Goal: Task Accomplishment & Management: Manage account settings

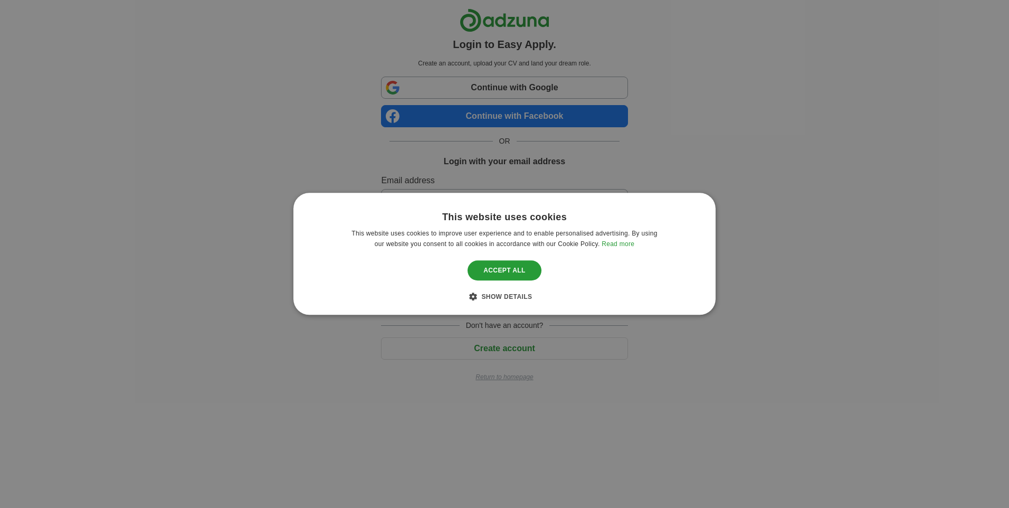
click at [408, 197] on div "This website uses cookies This website uses cookies to improve user experience …" at bounding box center [505, 254] width 422 height 122
click at [510, 295] on span "Show details" at bounding box center [506, 297] width 51 height 7
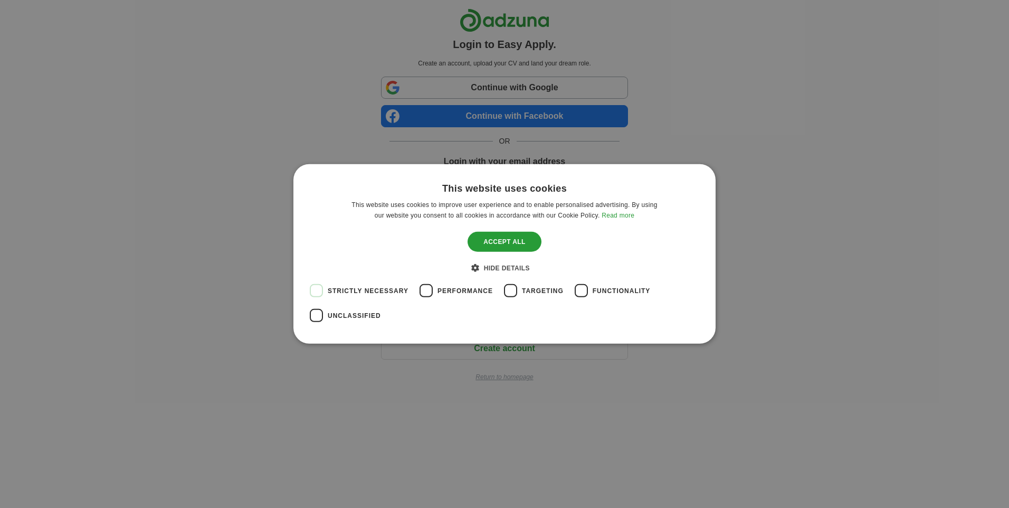
click at [355, 289] on span "Strictly necessary" at bounding box center [368, 291] width 81 height 10
click at [316, 290] on div "Cookie consent dialog" at bounding box center [316, 290] width 25 height 25
click at [316, 289] on div "Cookie consent dialog" at bounding box center [316, 290] width 25 height 25
click at [317, 292] on div "Cookie consent dialog" at bounding box center [316, 290] width 25 height 25
click at [501, 248] on div "Save & Close" at bounding box center [504, 242] width 81 height 20
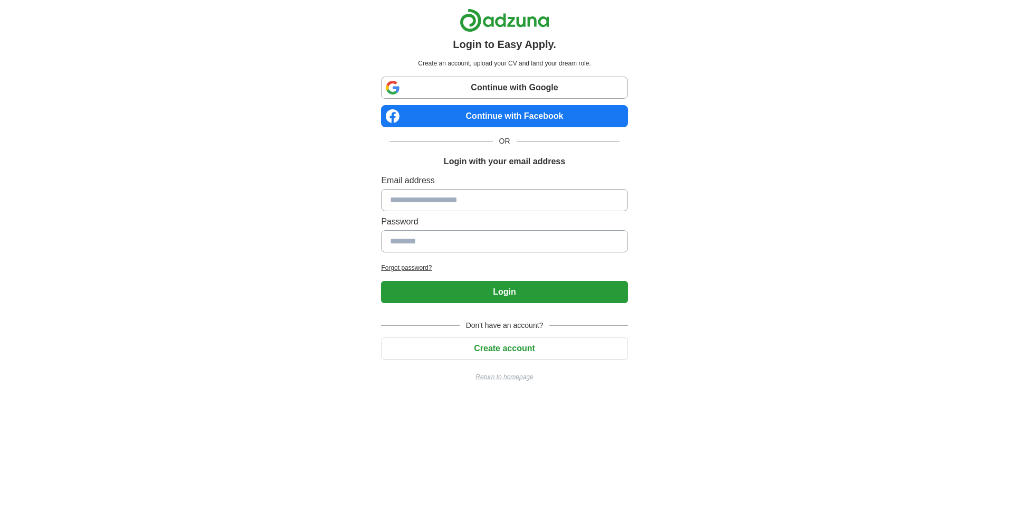
click at [402, 204] on input at bounding box center [504, 200] width 247 height 22
type input "**********"
click at [416, 242] on input at bounding box center [504, 241] width 247 height 22
type input "*********"
click at [511, 296] on button "Login" at bounding box center [504, 292] width 247 height 22
